Goal: Task Accomplishment & Management: Manage account settings

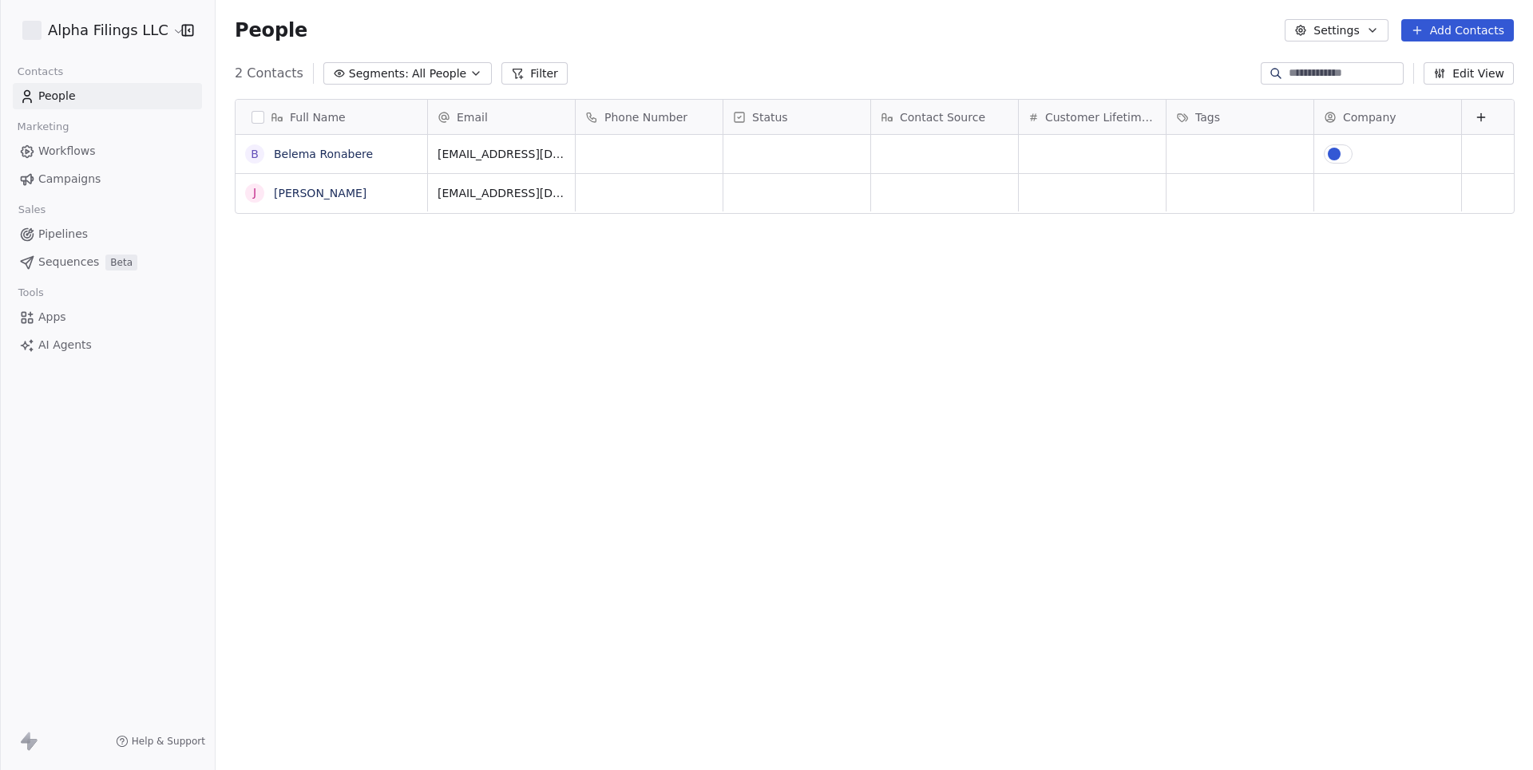
scroll to position [678, 1316]
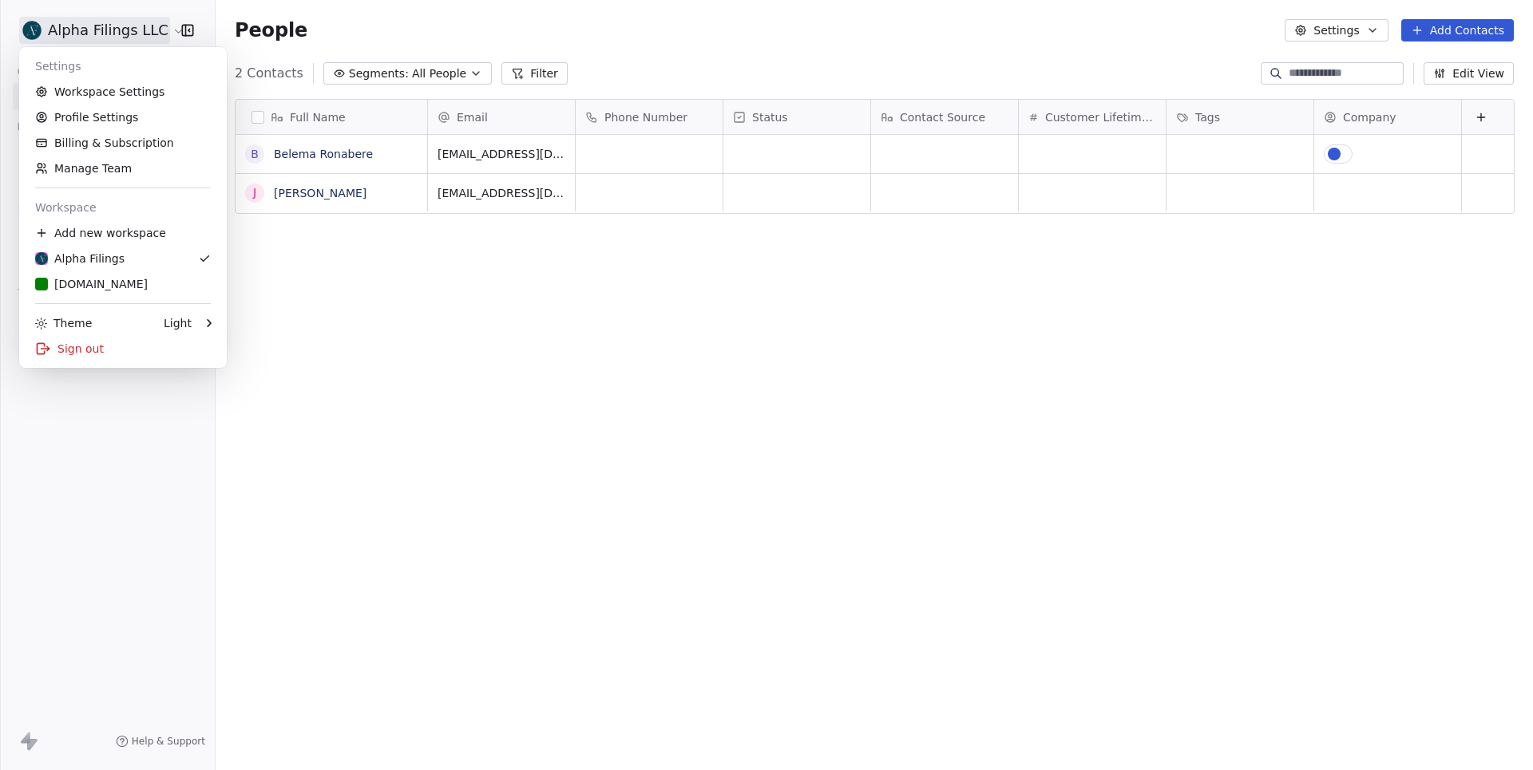
click at [136, 33] on html "Alpha Filings LLC Contacts People Marketing Workflows Campaigns Sales Pipelines…" at bounding box center [766, 385] width 1533 height 770
click at [112, 81] on link "Workspace Settings" at bounding box center [123, 92] width 195 height 26
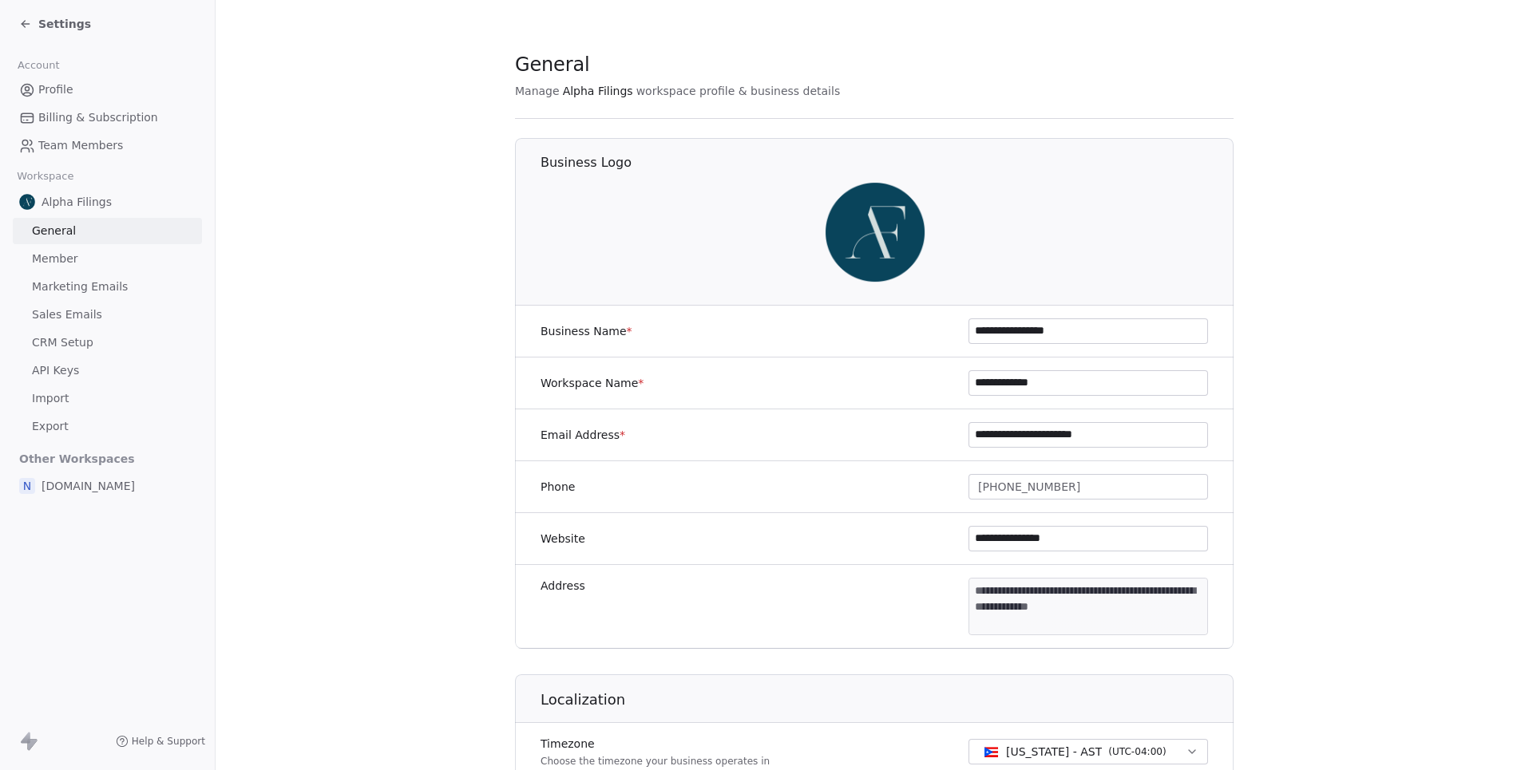
click at [43, 90] on span "Profile" at bounding box center [55, 89] width 35 height 17
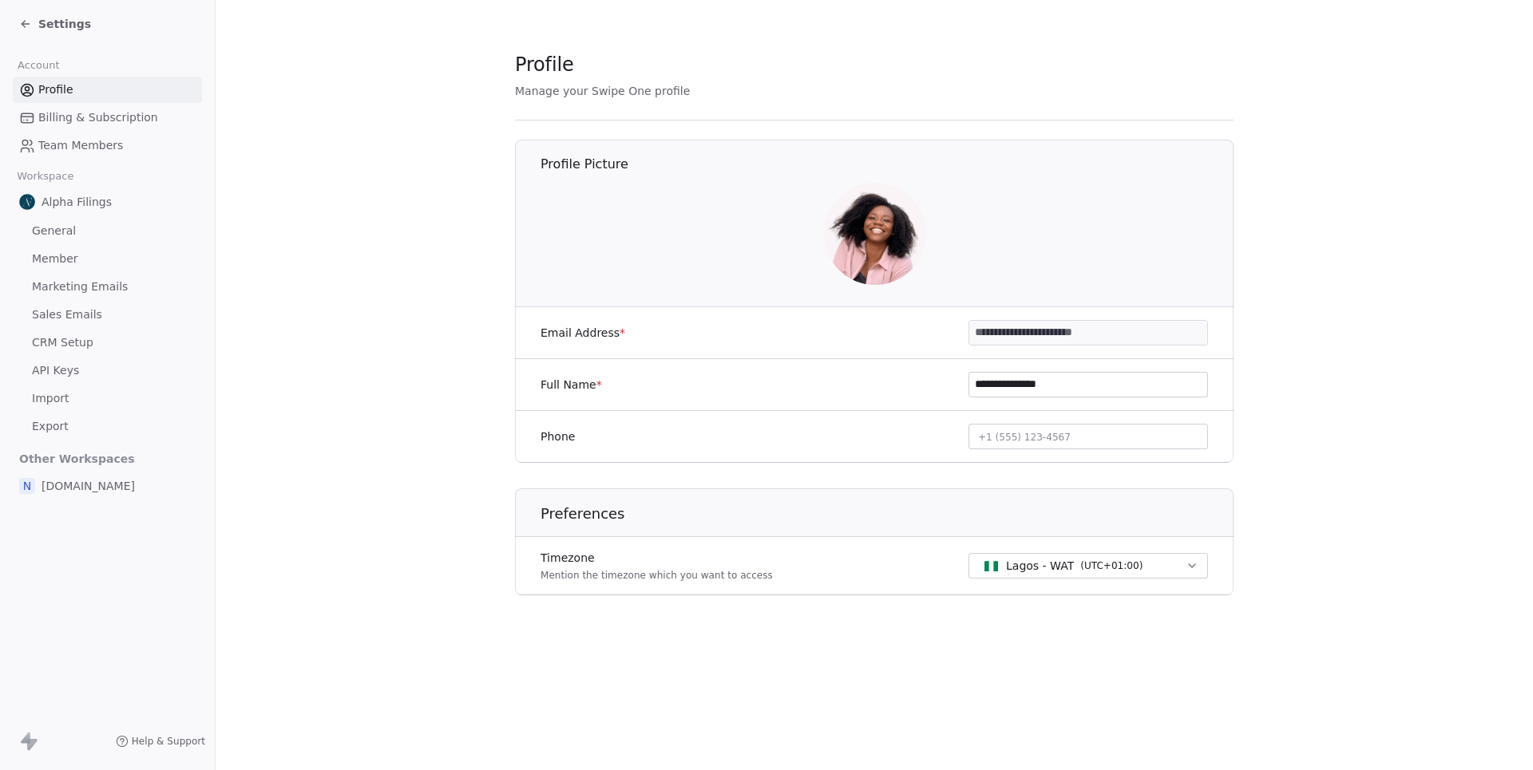
click at [58, 234] on span "General" at bounding box center [54, 231] width 44 height 17
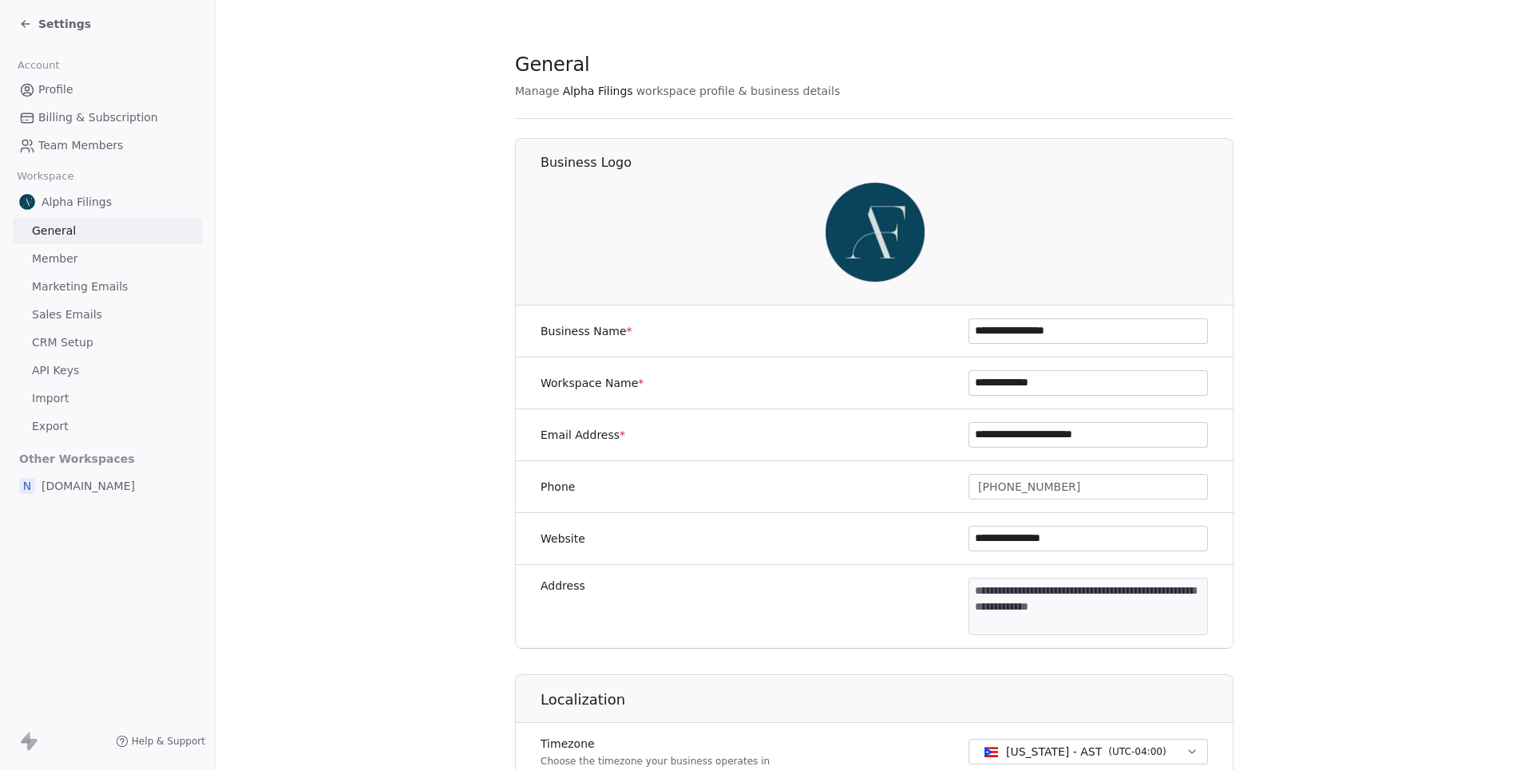
click at [863, 225] on img at bounding box center [875, 232] width 102 height 102
click at [70, 26] on span "Settings" at bounding box center [64, 24] width 53 height 16
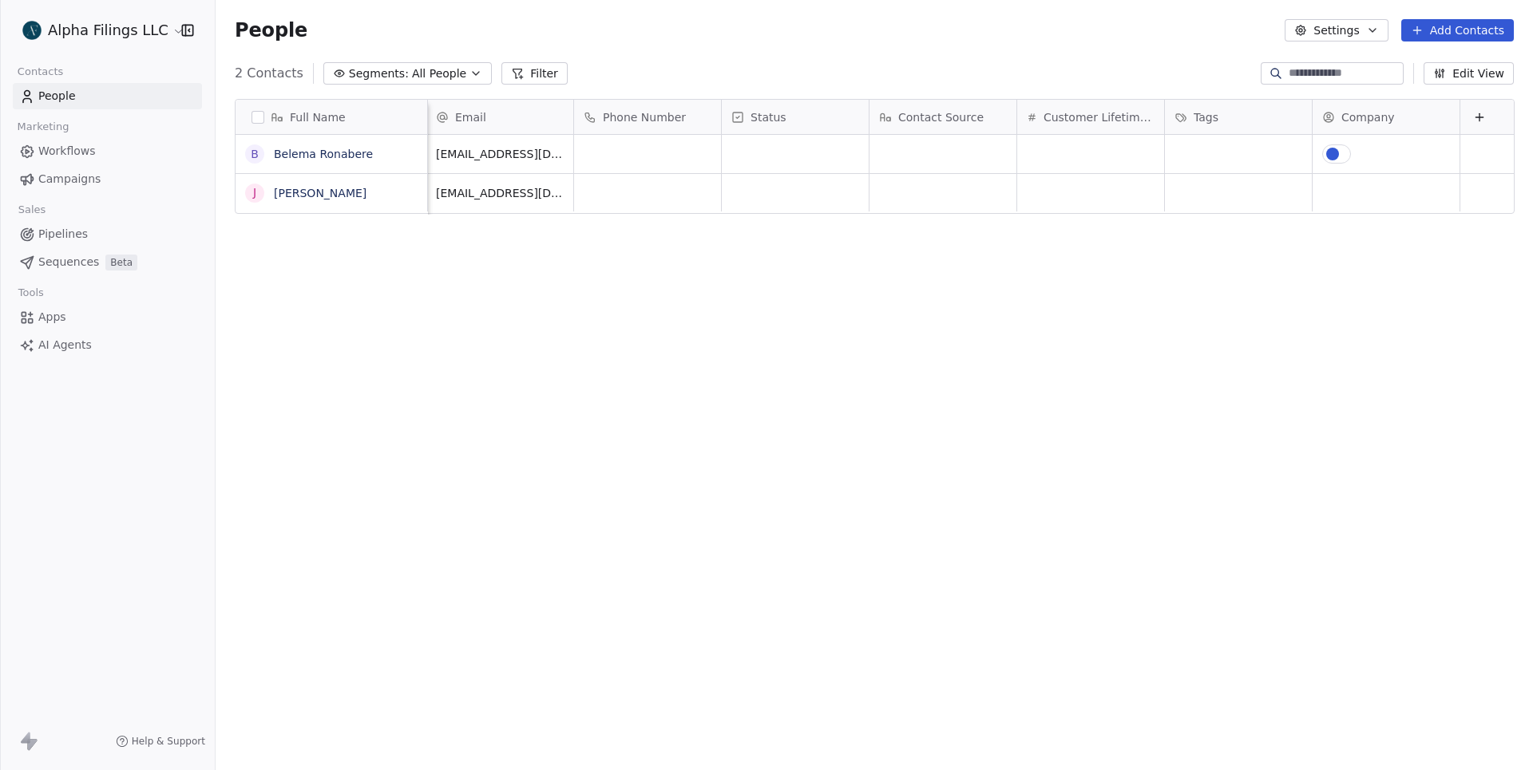
scroll to position [0, 2]
click at [1336, 154] on div "grid" at bounding box center [1333, 154] width 13 height 13
click at [1362, 158] on div "grid" at bounding box center [1371, 153] width 97 height 19
click at [1344, 241] on span "Suggestions" at bounding box center [1348, 235] width 27 height 18
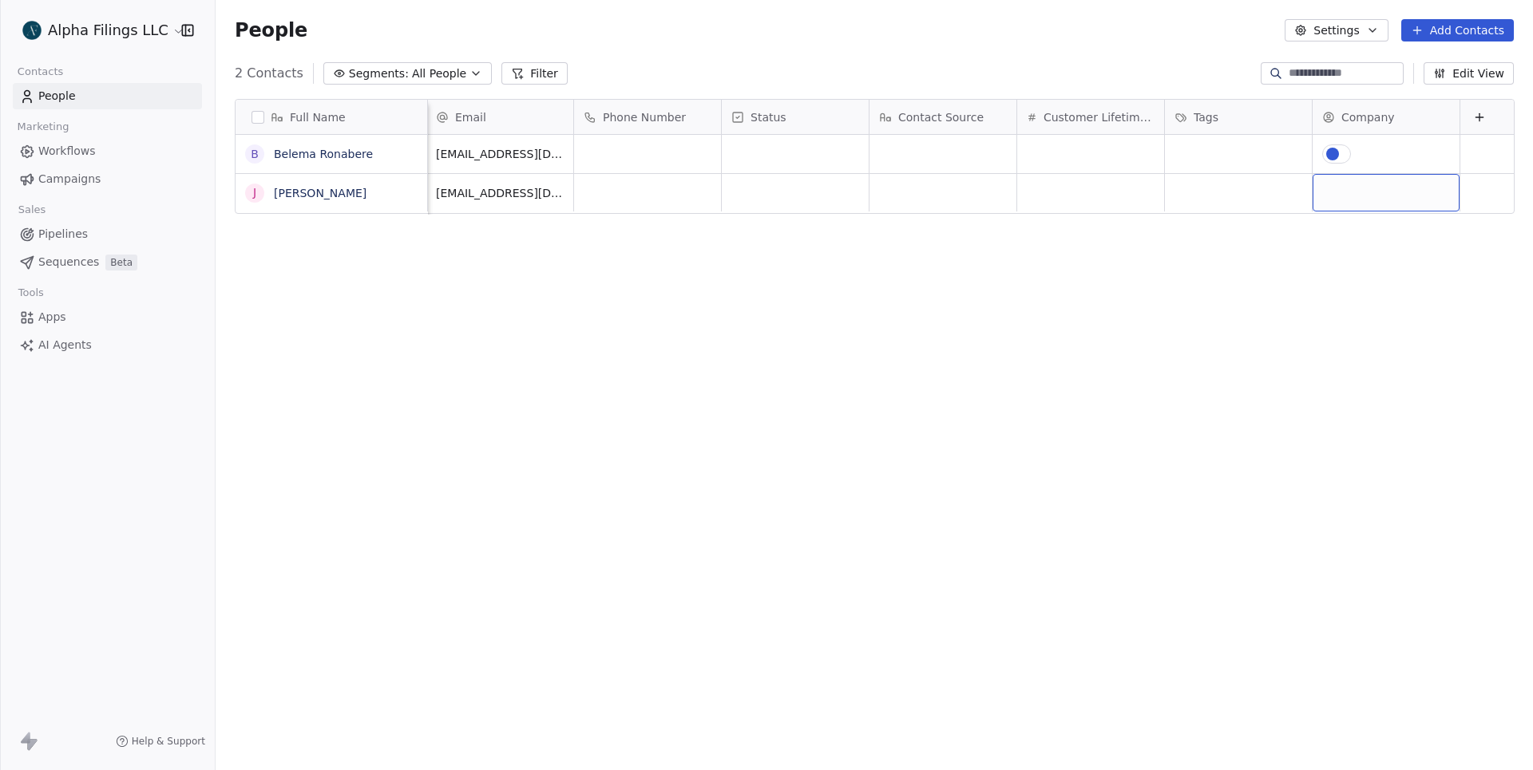
click at [1352, 202] on div "grid" at bounding box center [1385, 193] width 147 height 38
click at [1217, 380] on html "Alpha Filings LLC Contacts People Marketing Workflows Campaigns Sales Pipelines…" at bounding box center [766, 385] width 1533 height 770
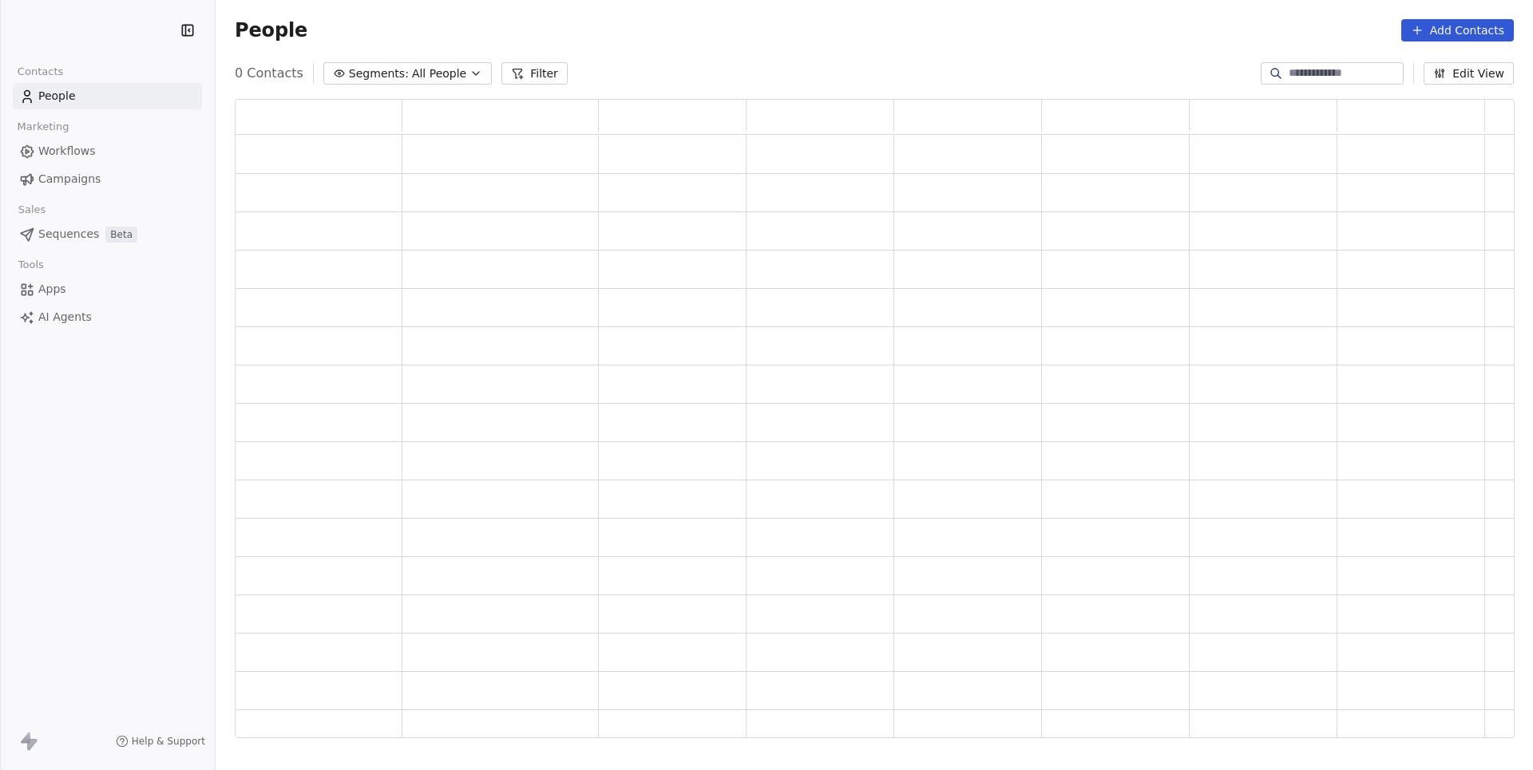
scroll to position [639, 1278]
